Goal: Task Accomplishment & Management: Use online tool/utility

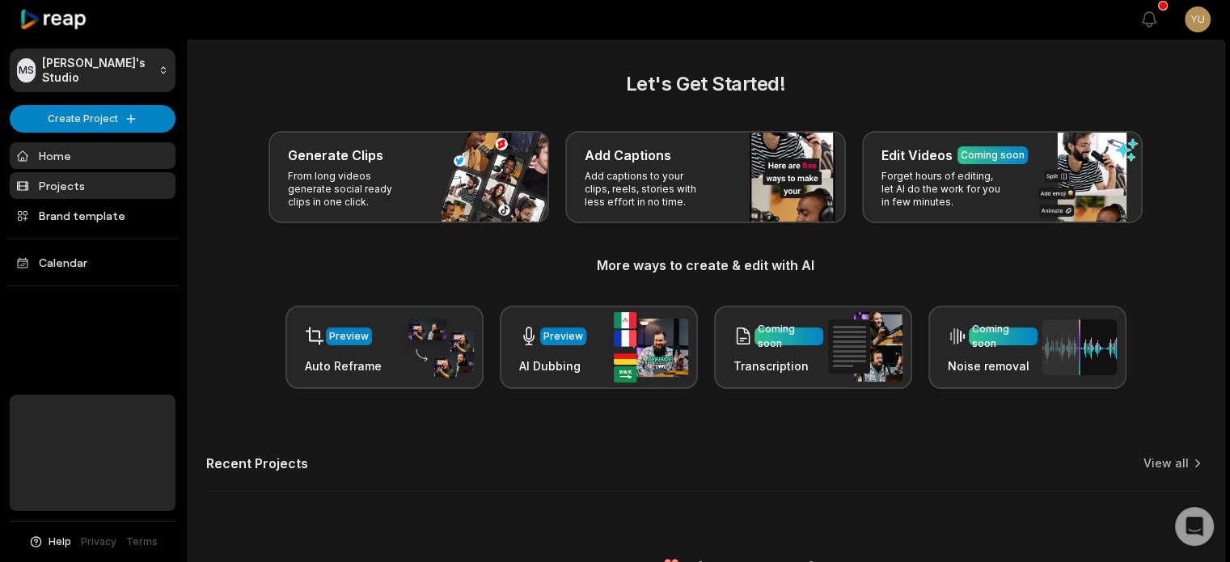
click at [79, 192] on link "Projects" at bounding box center [93, 185] width 166 height 27
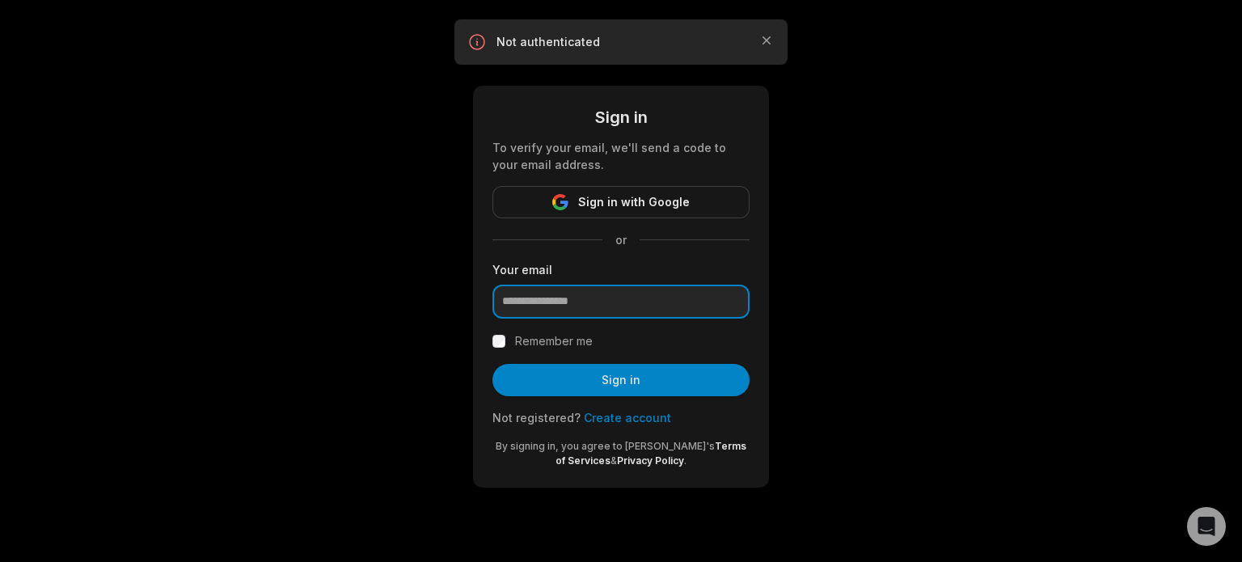
click at [589, 306] on input "email" at bounding box center [621, 302] width 257 height 34
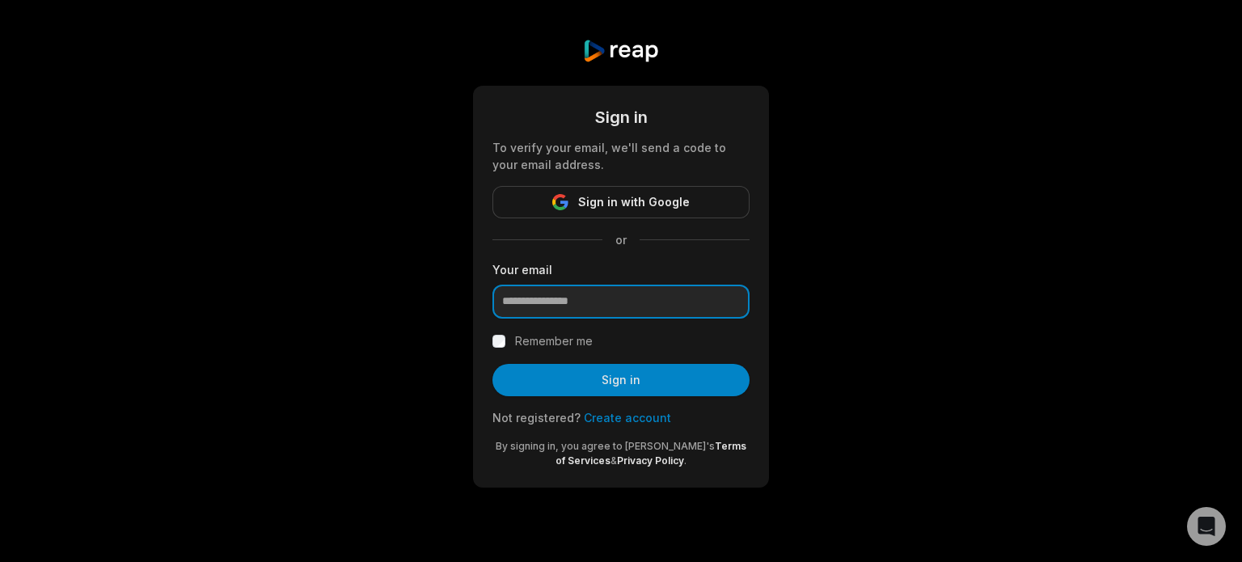
type input "**********"
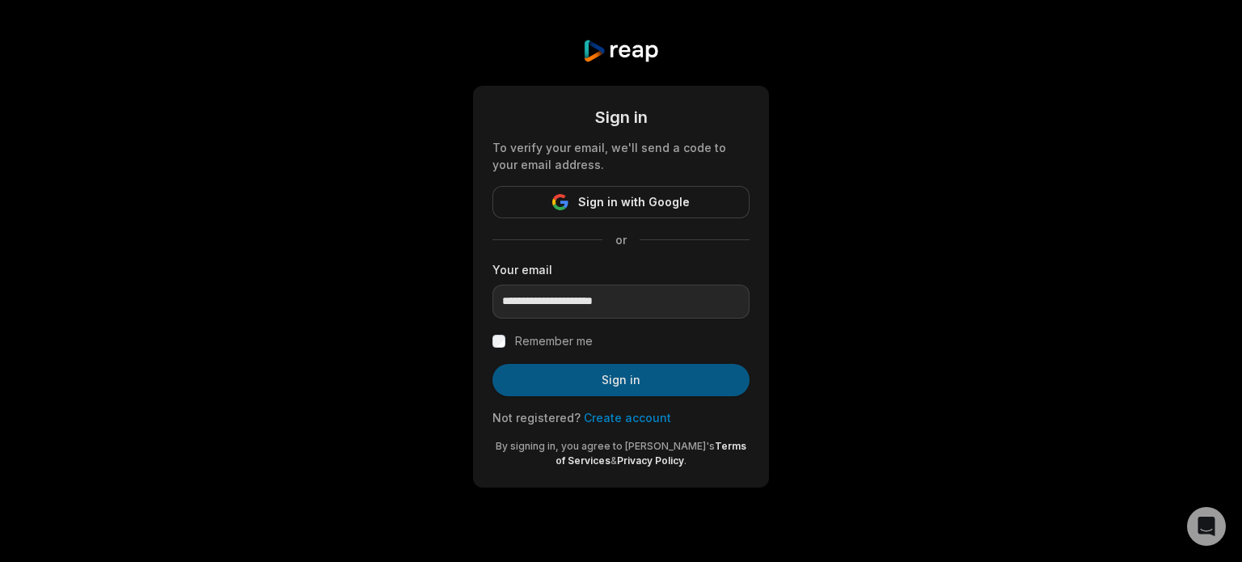
click at [651, 374] on button "Sign in" at bounding box center [621, 380] width 257 height 32
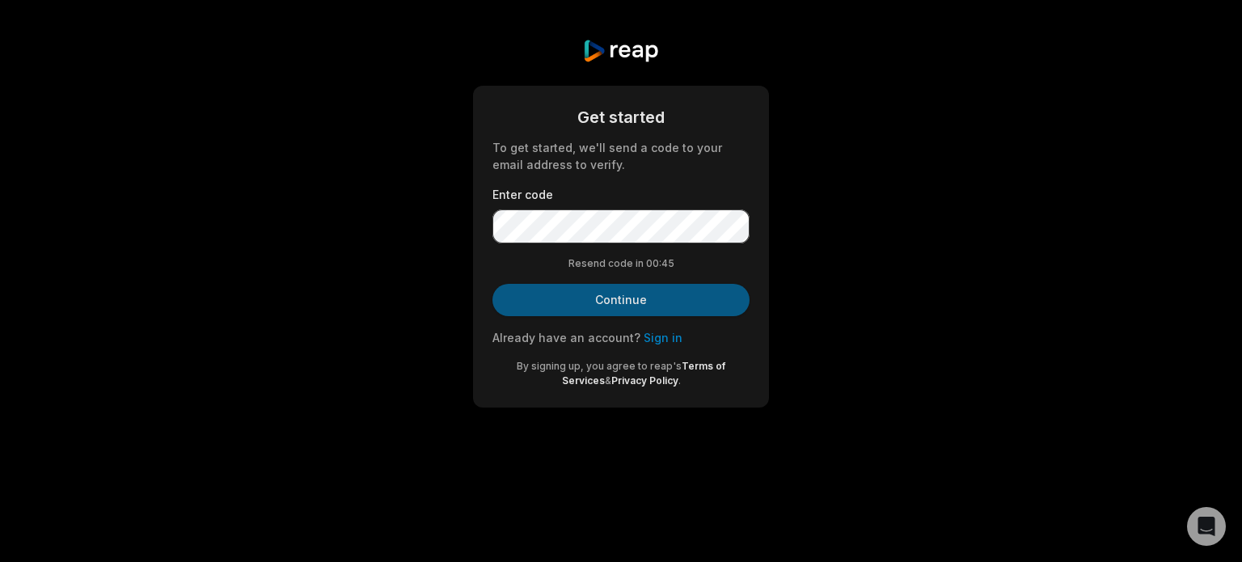
click at [635, 297] on button "Continue" at bounding box center [621, 300] width 257 height 32
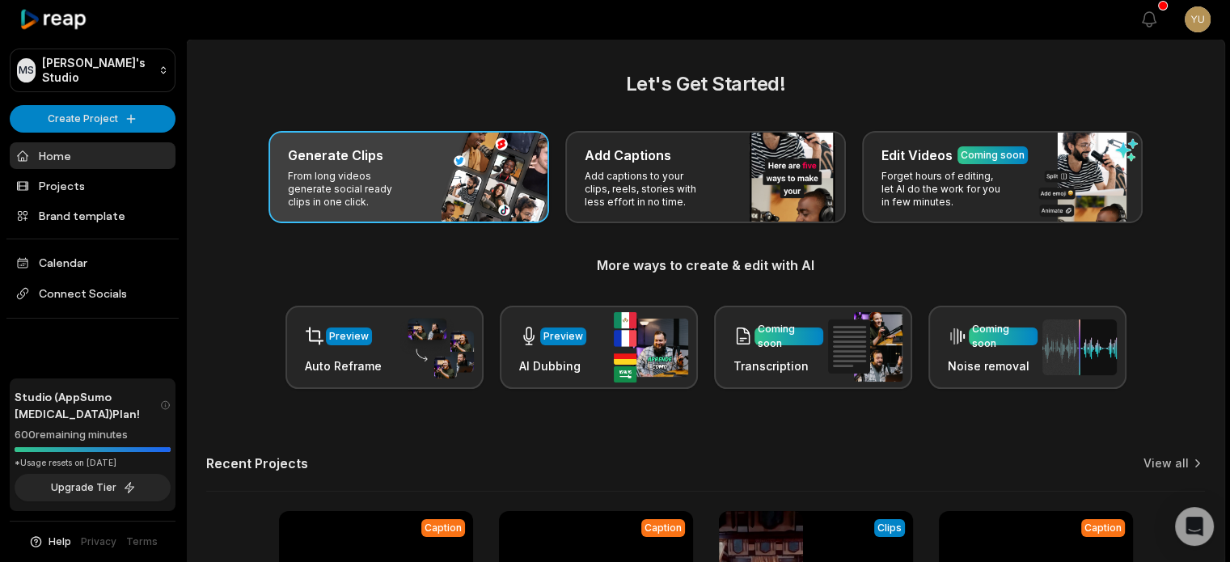
click at [417, 184] on div "Generate Clips From long videos generate social ready clips in one click." at bounding box center [409, 177] width 281 height 92
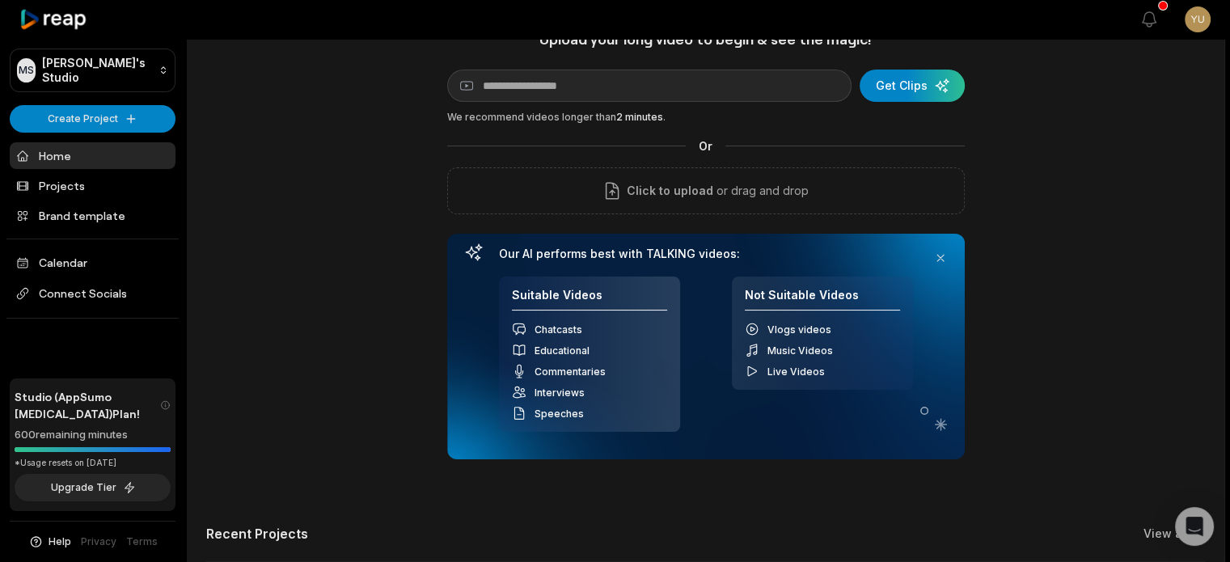
scroll to position [31, 0]
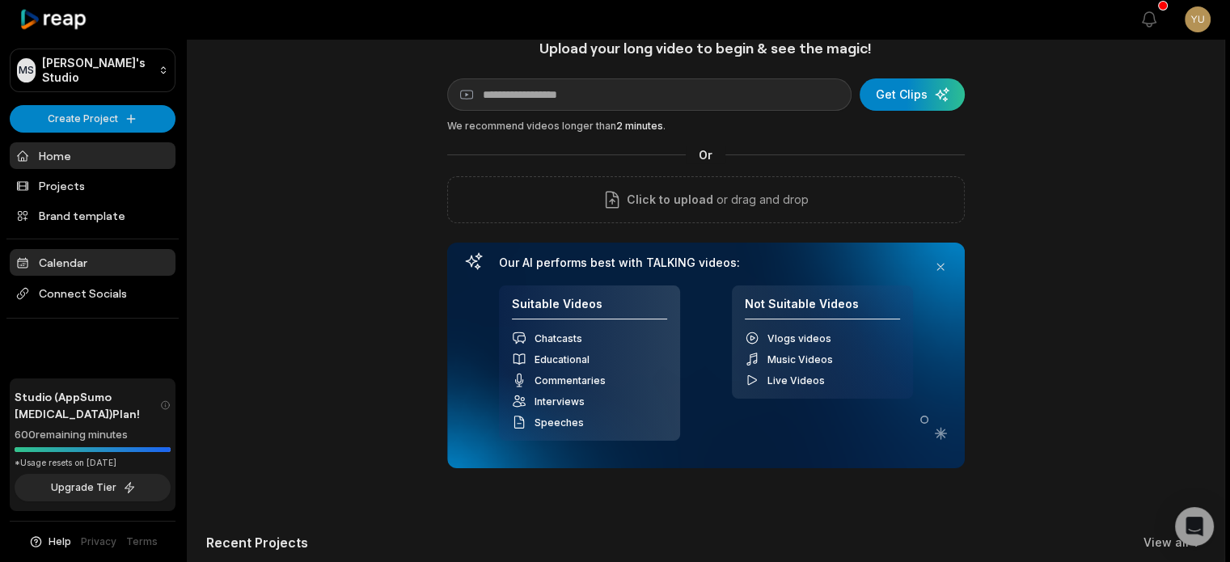
click at [145, 261] on link "Calendar" at bounding box center [93, 262] width 166 height 27
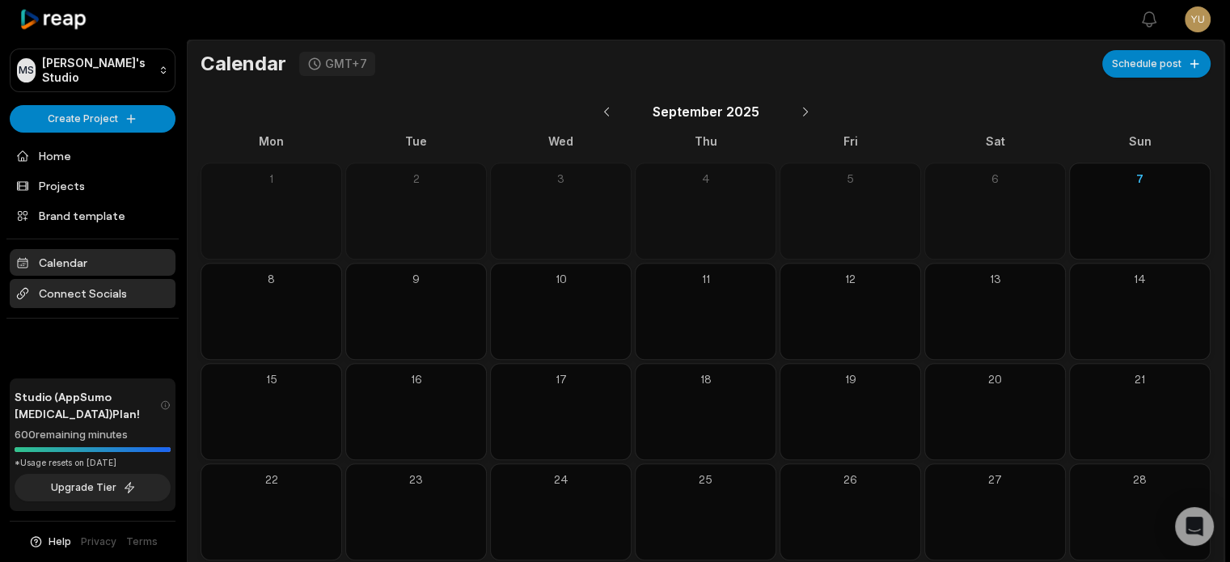
click at [136, 294] on span "Connect Socials" at bounding box center [93, 293] width 166 height 29
